Goal: Check status: Check status

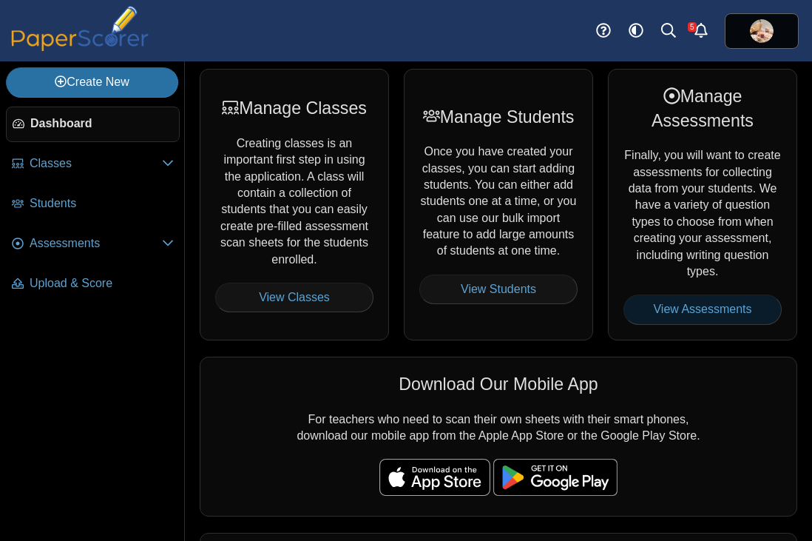
click at [680, 308] on link "View Assessments" at bounding box center [702, 309] width 158 height 30
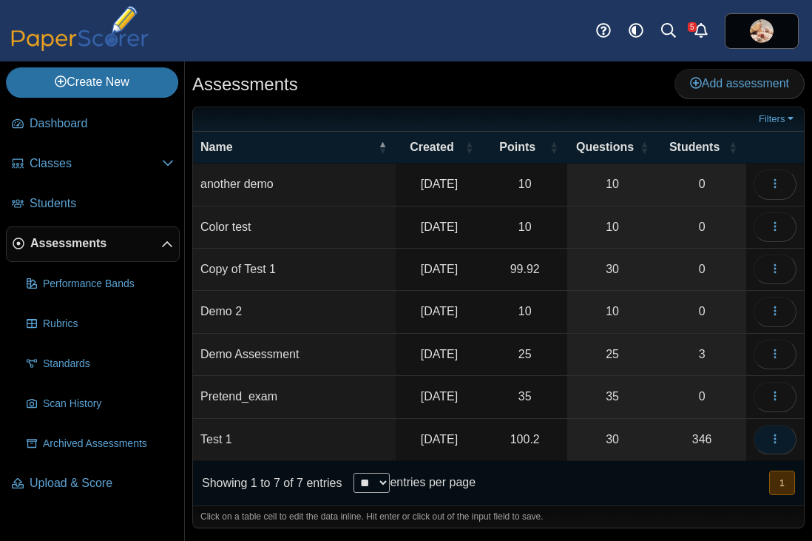
click at [770, 445] on button "button" at bounding box center [775, 439] width 43 height 30
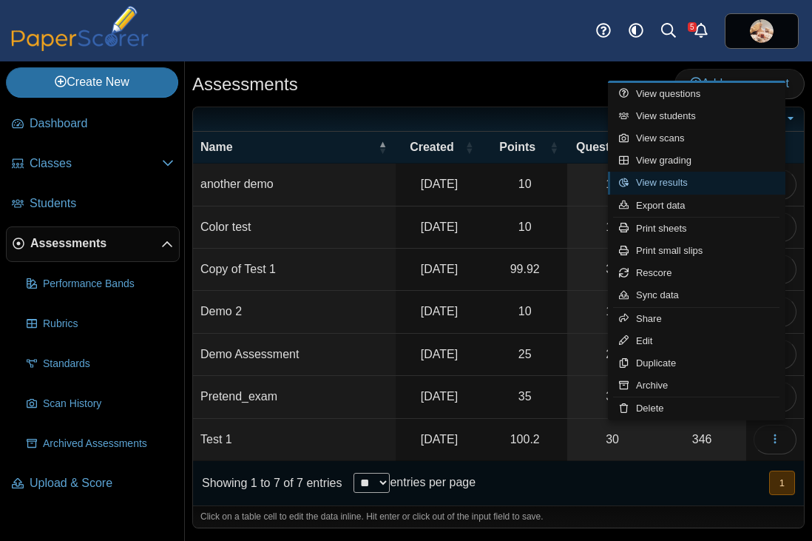
click at [690, 181] on link "View results" at bounding box center [696, 183] width 177 height 22
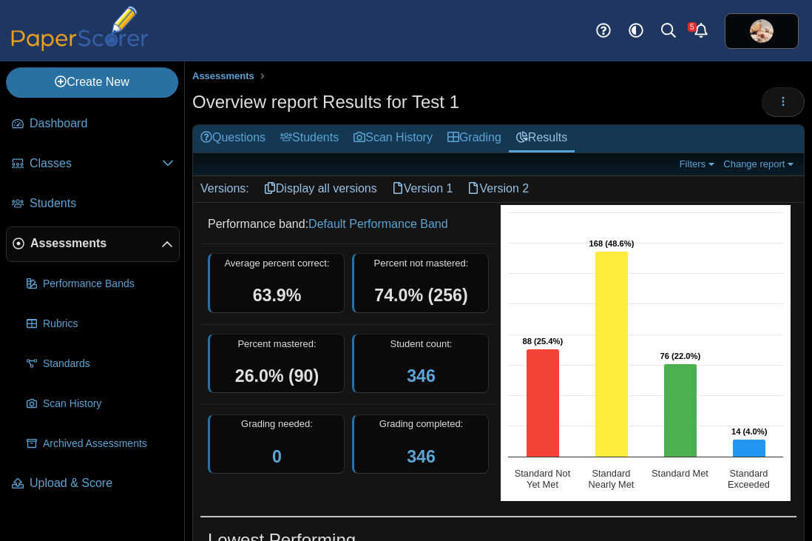
click at [425, 188] on link "Version 1" at bounding box center [423, 188] width 76 height 25
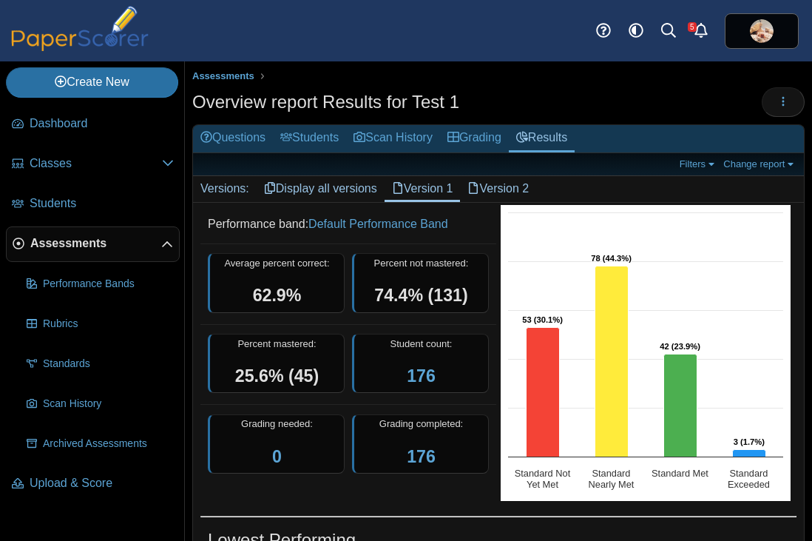
click at [510, 186] on link "Version 2" at bounding box center [498, 188] width 76 height 25
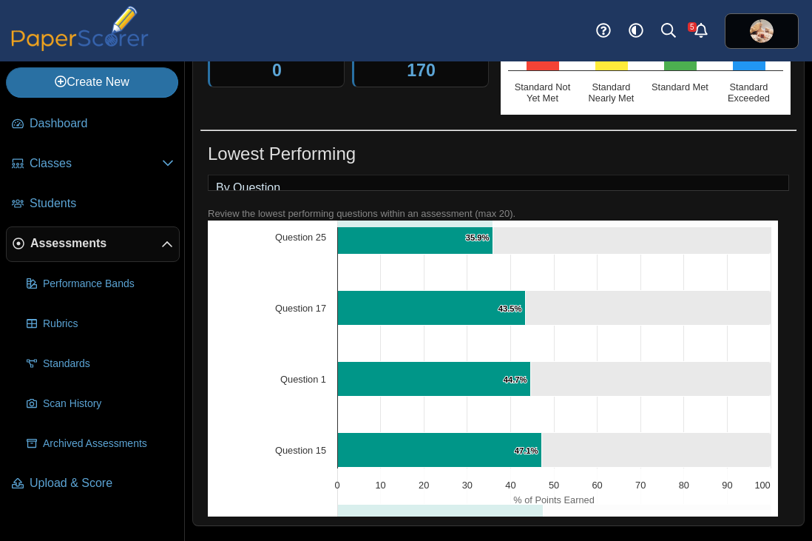
scroll to position [113, 0]
